Goal: Navigation & Orientation: Find specific page/section

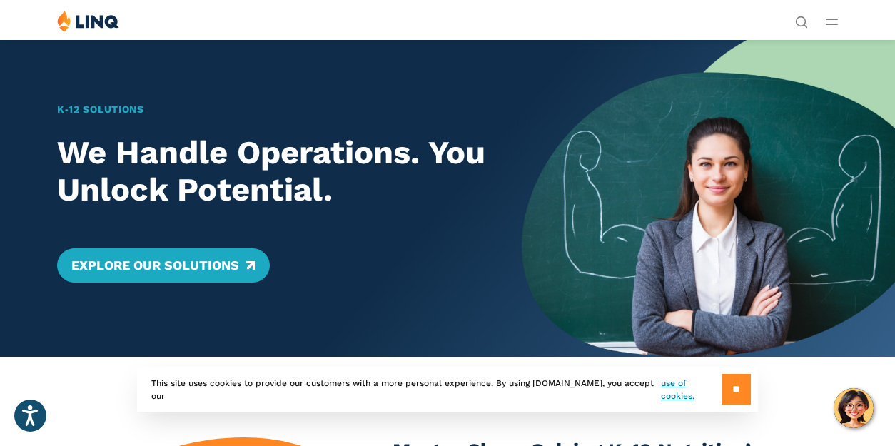
click at [730, 396] on input "**" at bounding box center [736, 389] width 29 height 31
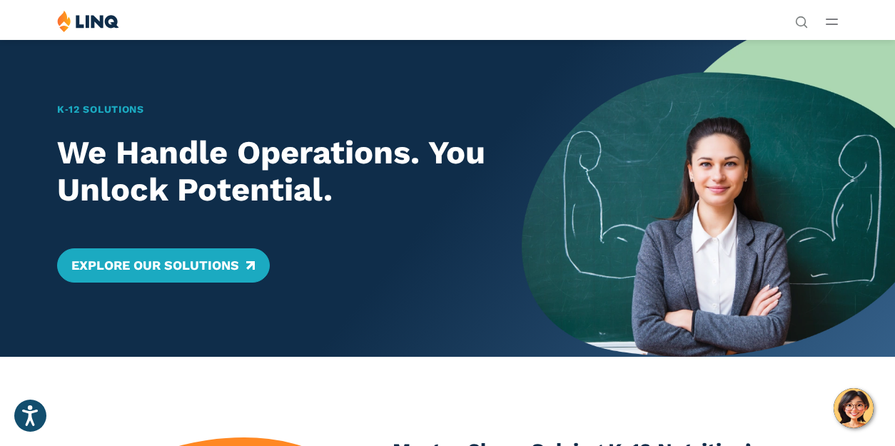
click at [119, 32] on img at bounding box center [88, 21] width 62 height 22
click at [642, 256] on li "Login" at bounding box center [695, 264] width 106 height 16
click at [670, 257] on link "Login" at bounding box center [694, 263] width 49 height 13
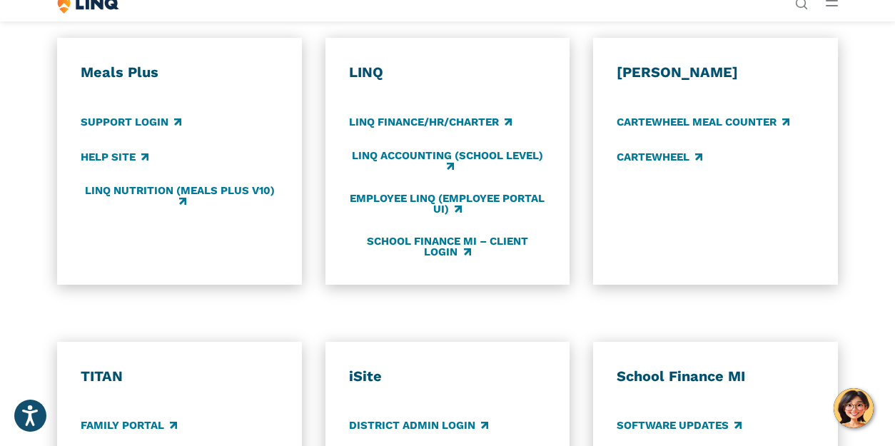
scroll to position [714, 0]
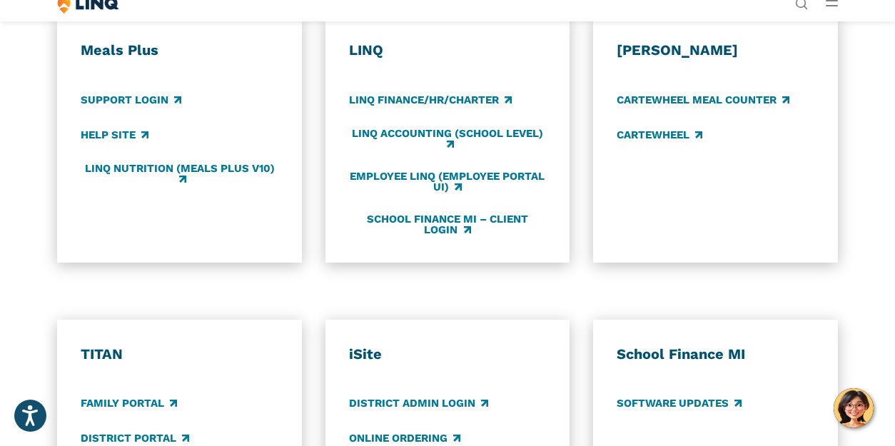
click at [110, 60] on h3 "Meals Plus" at bounding box center [180, 50] width 198 height 19
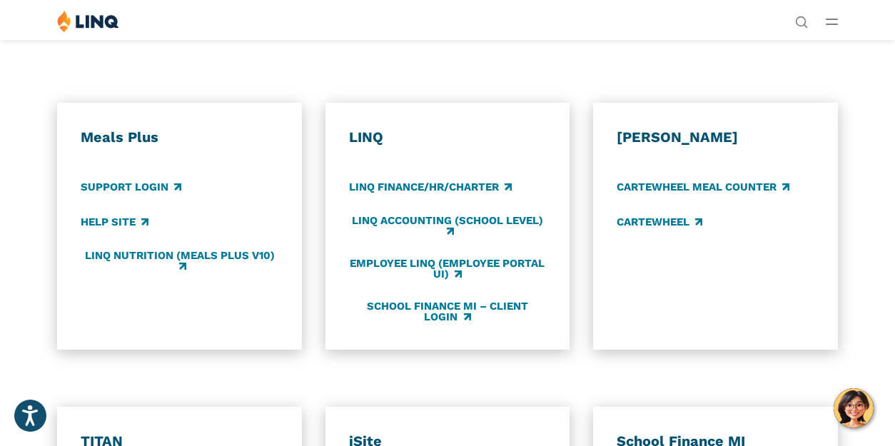
scroll to position [0, 0]
